Goal: Task Accomplishment & Management: Use online tool/utility

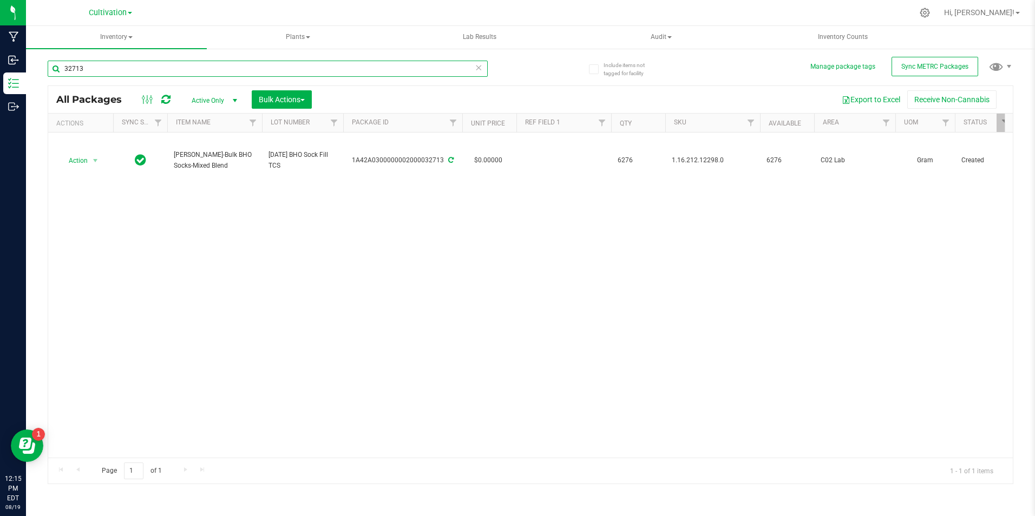
click at [83, 71] on input "32713" at bounding box center [268, 69] width 440 height 16
type input "bulk ped"
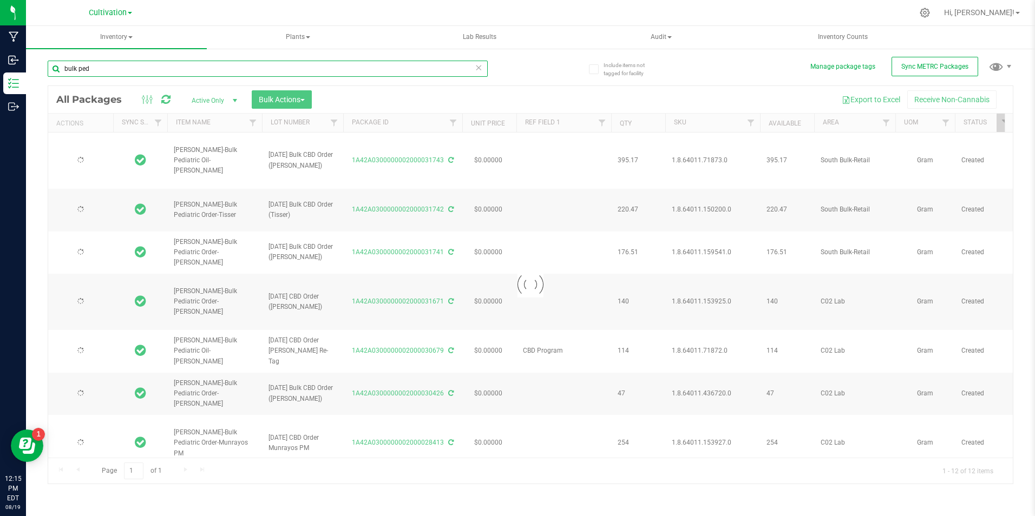
type input "[DATE]"
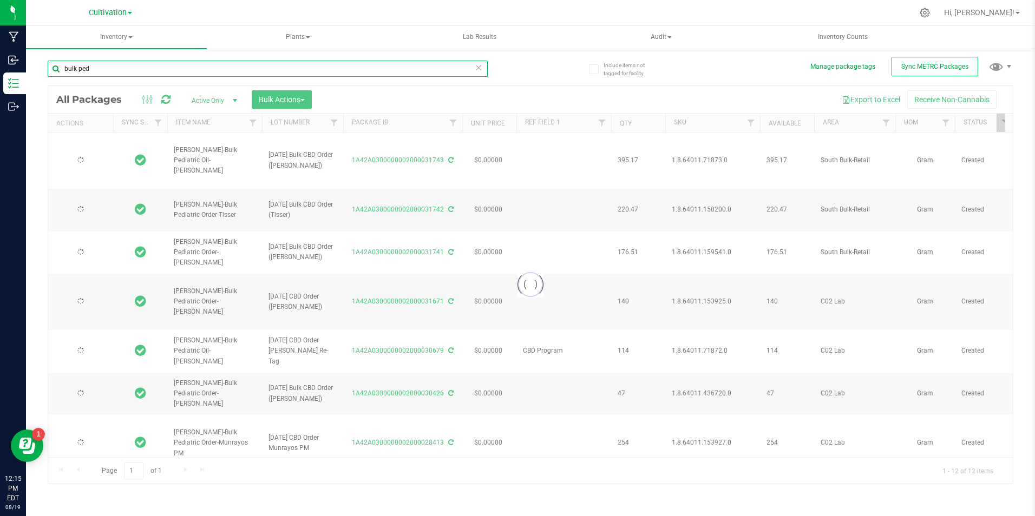
type input "[DATE]"
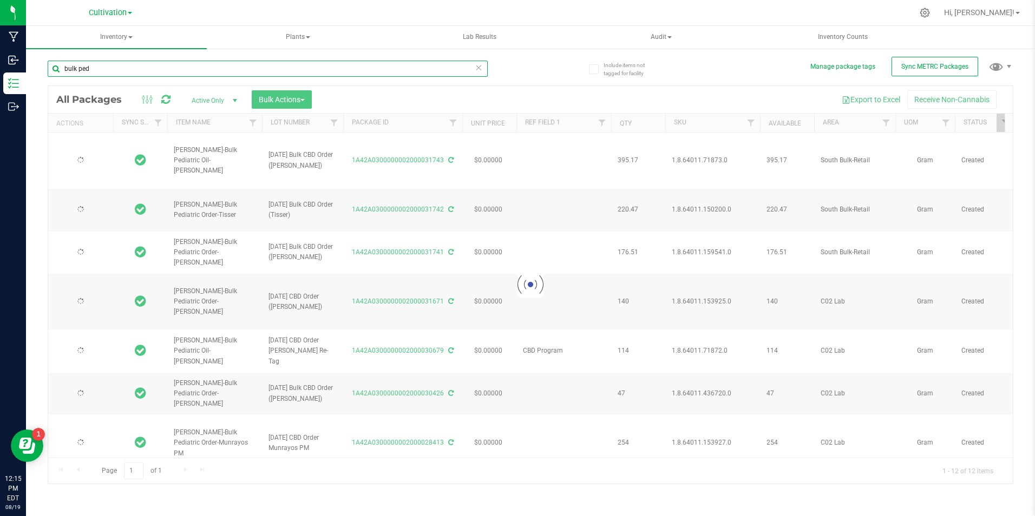
type input "[DATE]"
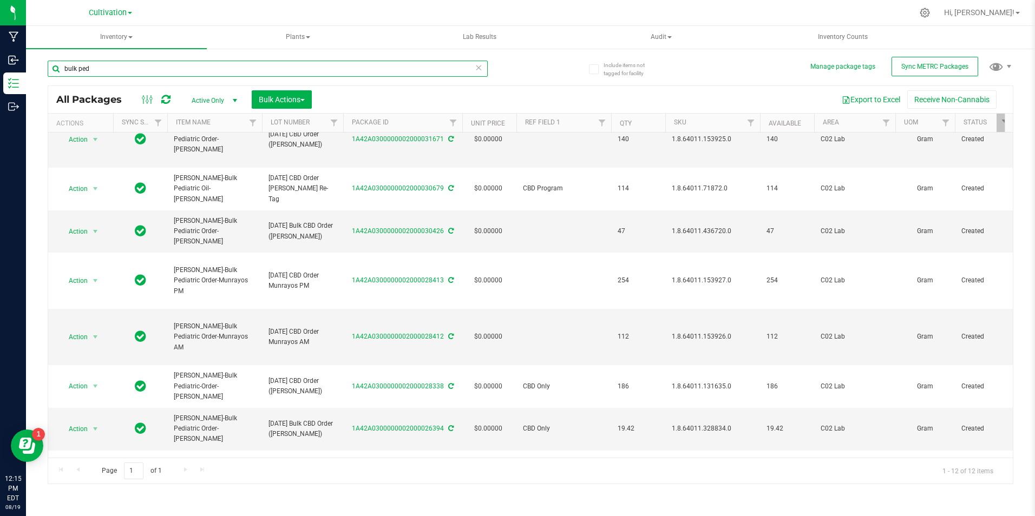
scroll to position [217, 0]
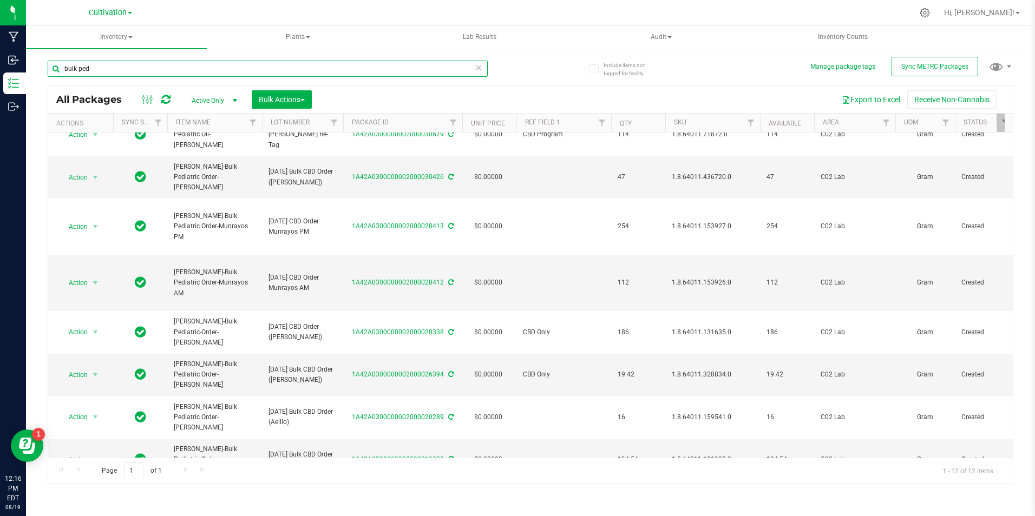
type input "bulk ped"
